Goal: Transaction & Acquisition: Obtain resource

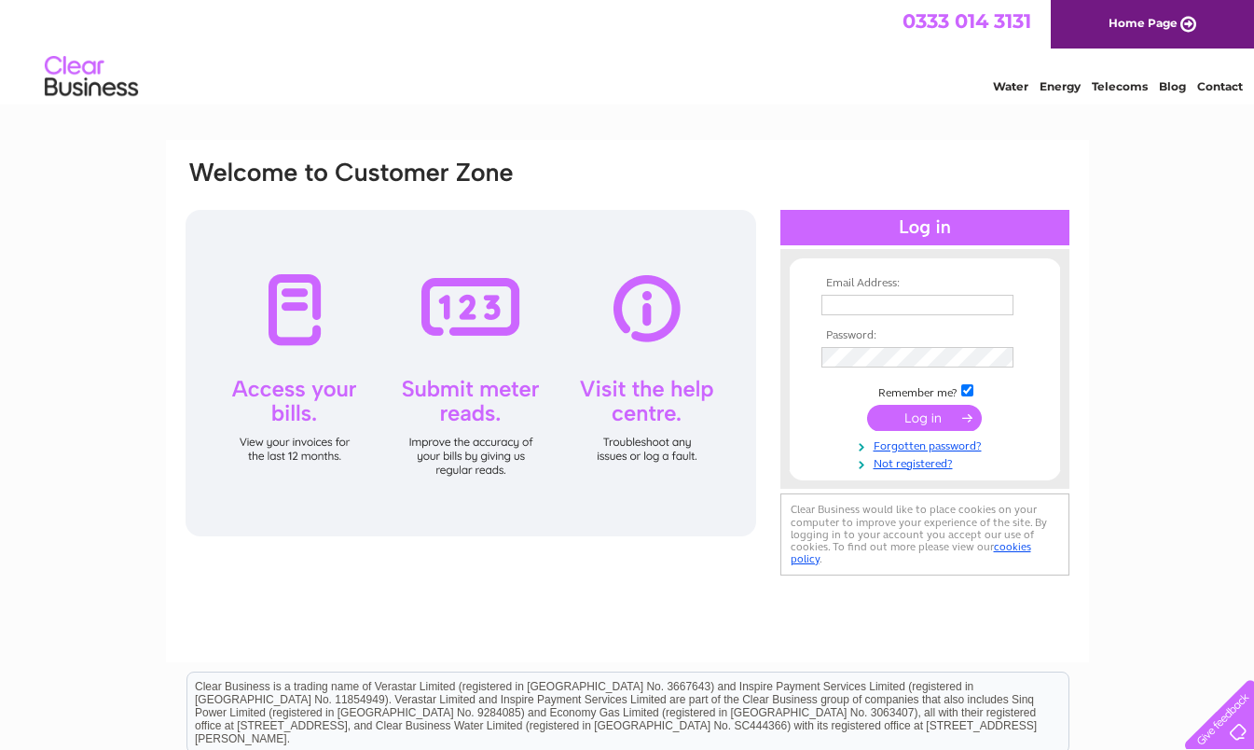
type input "qiaomeixu994@gmail.com"
click at [927, 424] on input "submit" at bounding box center [924, 418] width 115 height 26
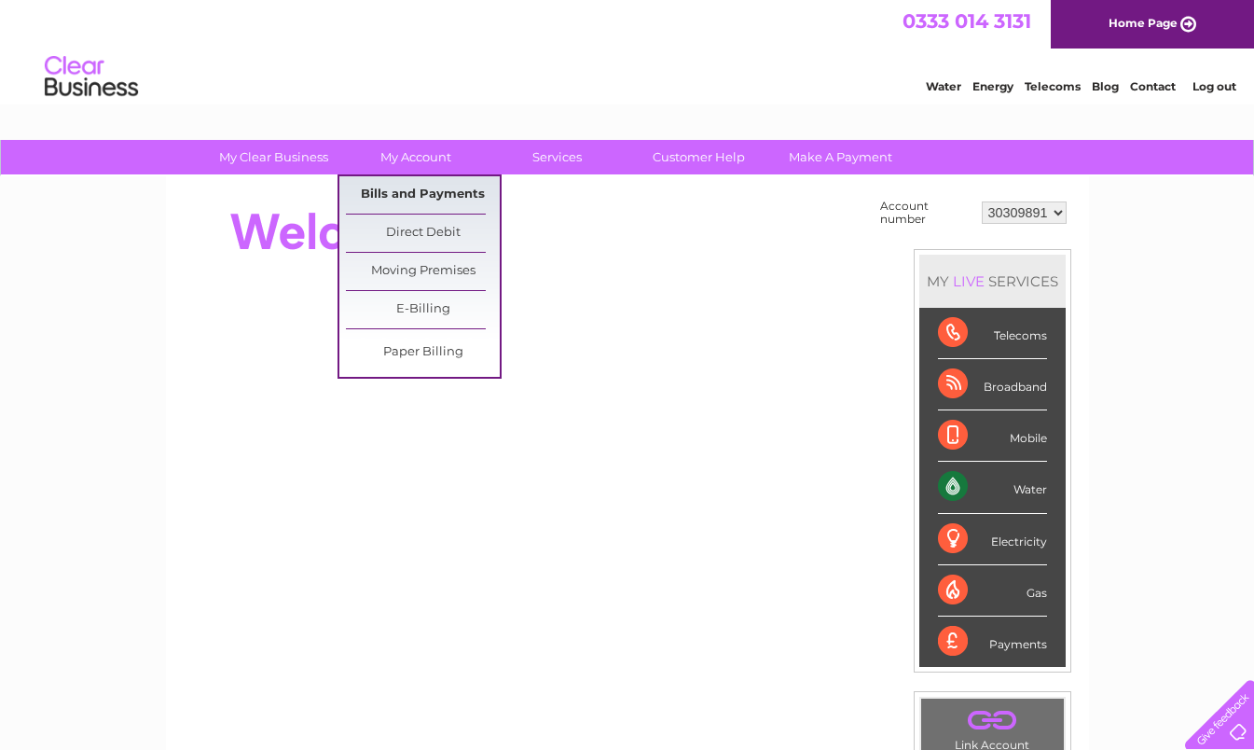
click at [406, 193] on link "Bills and Payments" at bounding box center [423, 194] width 154 height 37
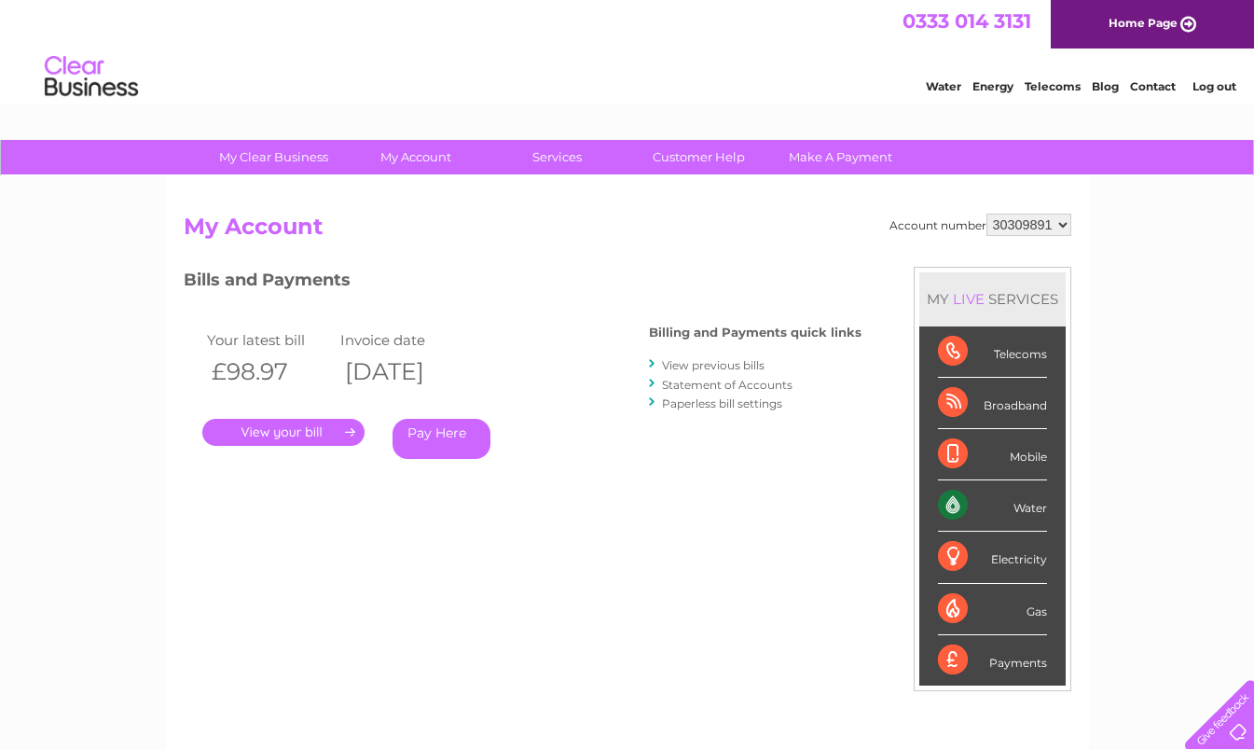
click at [274, 441] on link "." at bounding box center [283, 432] width 162 height 27
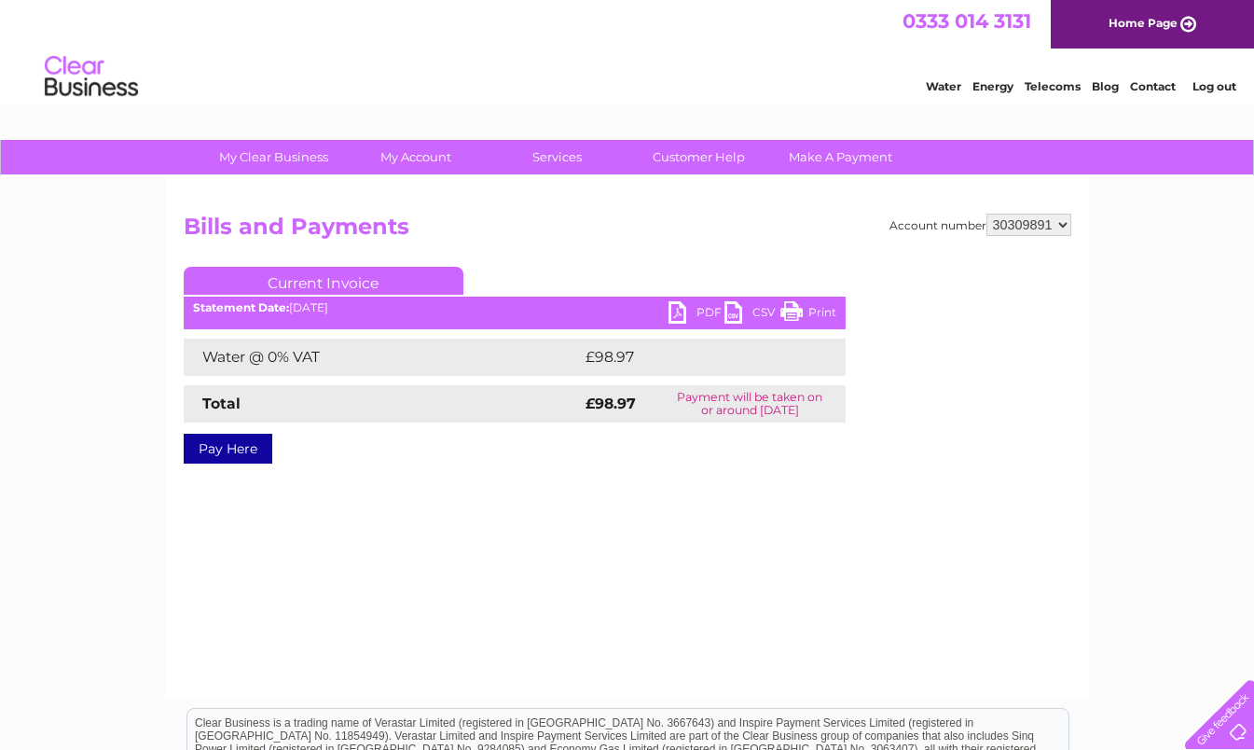
click at [703, 310] on link "PDF" at bounding box center [697, 314] width 56 height 27
